Goal: Find specific page/section: Find specific page/section

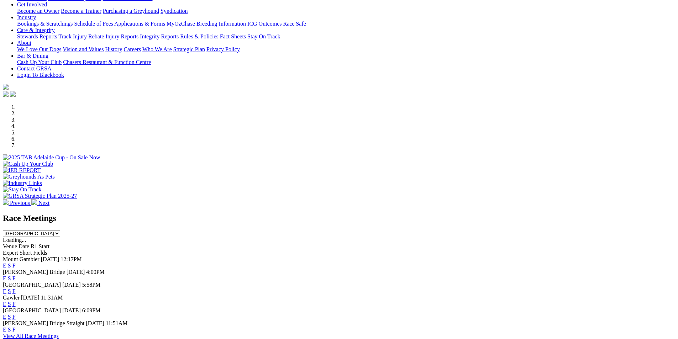
scroll to position [249, 0]
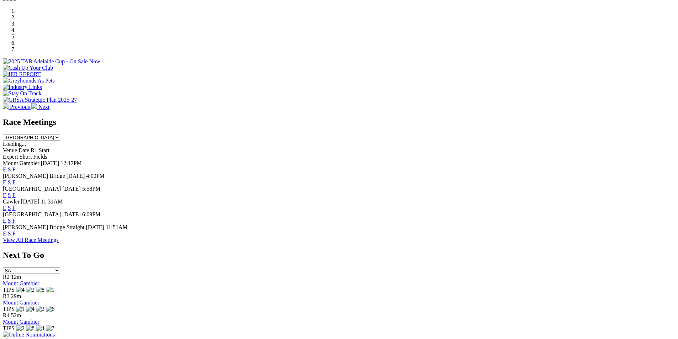
click at [16, 231] on link "F" at bounding box center [13, 234] width 3 height 6
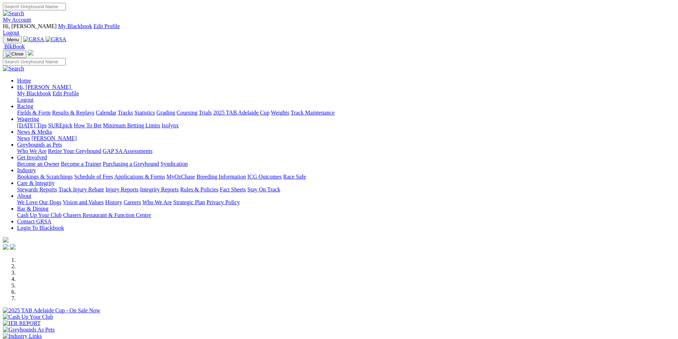
scroll to position [249, 0]
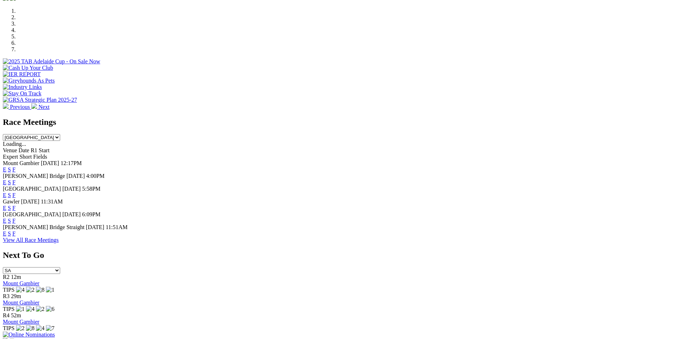
click at [16, 179] on link "F" at bounding box center [13, 182] width 3 height 6
